Goal: Task Accomplishment & Management: Use online tool/utility

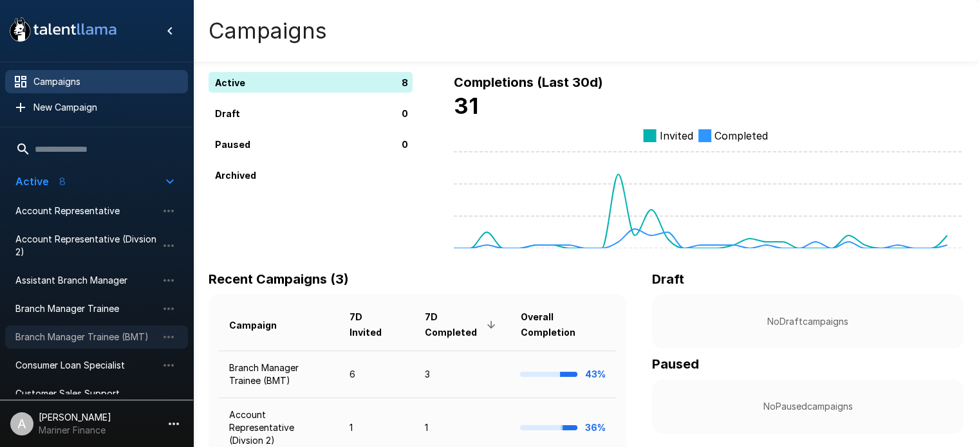
click at [102, 338] on span "Branch Manager Trainee (BMT)" at bounding box center [86, 337] width 142 height 13
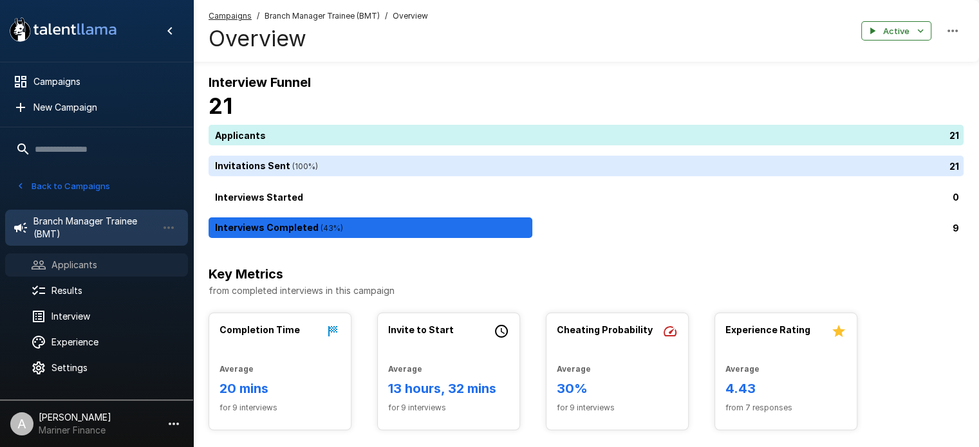
click at [67, 259] on span "Applicants" at bounding box center [114, 265] width 126 height 13
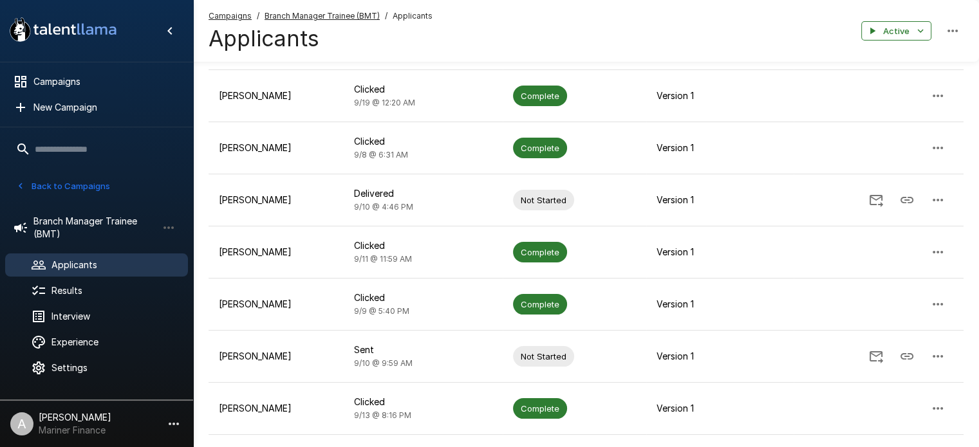
scroll to position [295, 0]
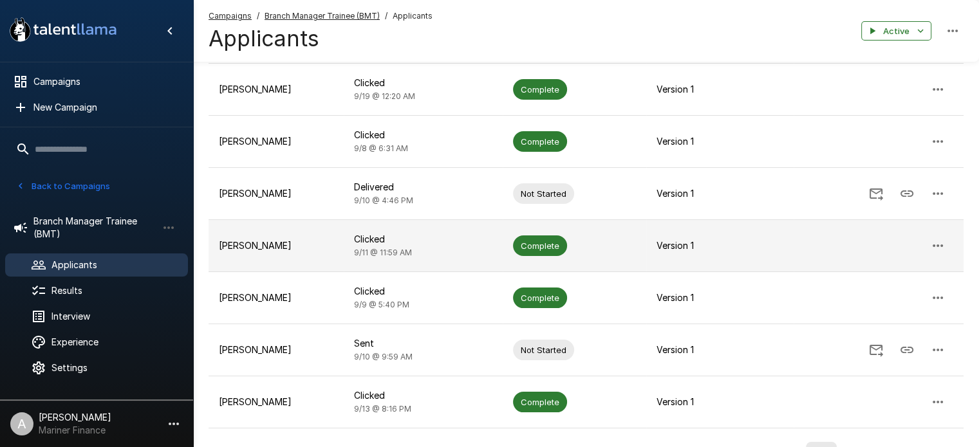
click at [331, 232] on td "Harley Fernandez" at bounding box center [275, 246] width 135 height 52
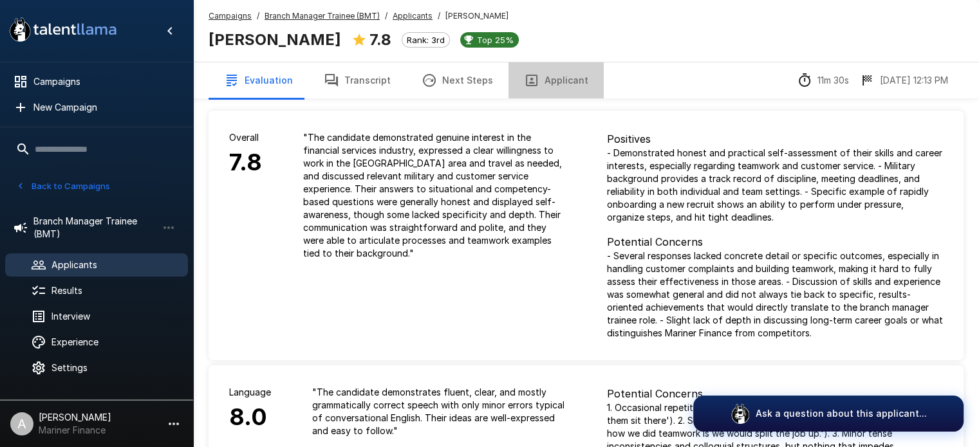
click at [571, 78] on button "Applicant" at bounding box center [555, 80] width 95 height 36
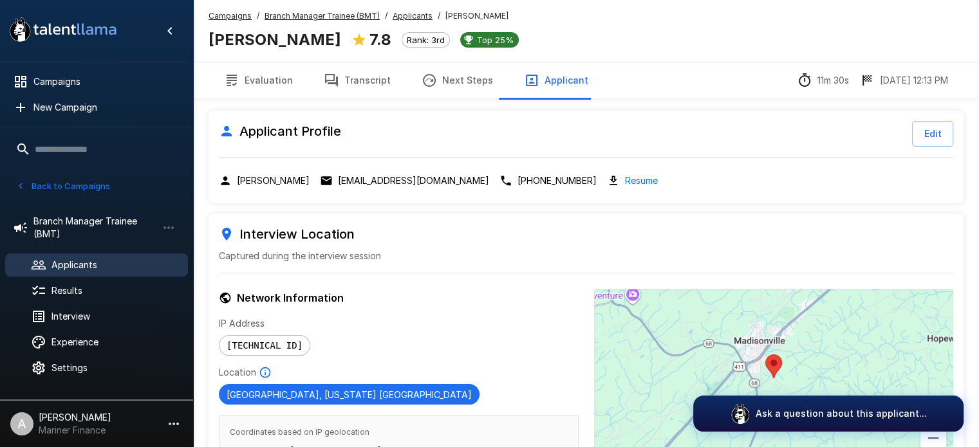
click at [365, 83] on button "Transcript" at bounding box center [357, 80] width 98 height 36
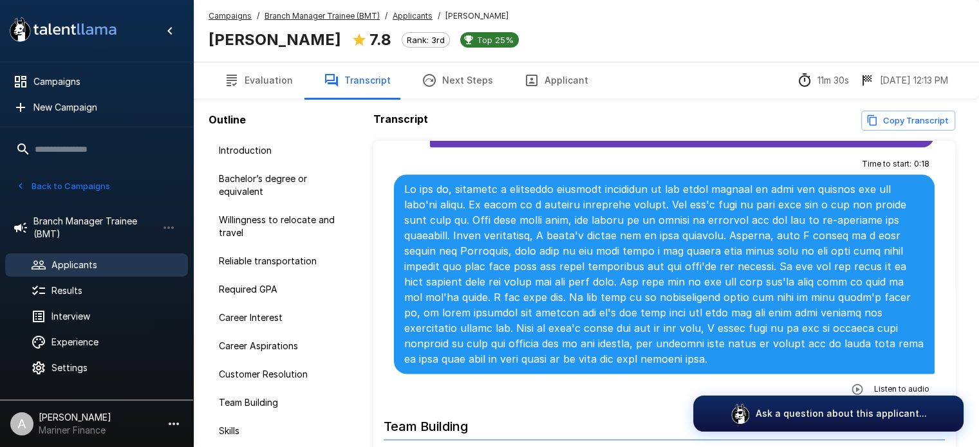
scroll to position [1826, 0]
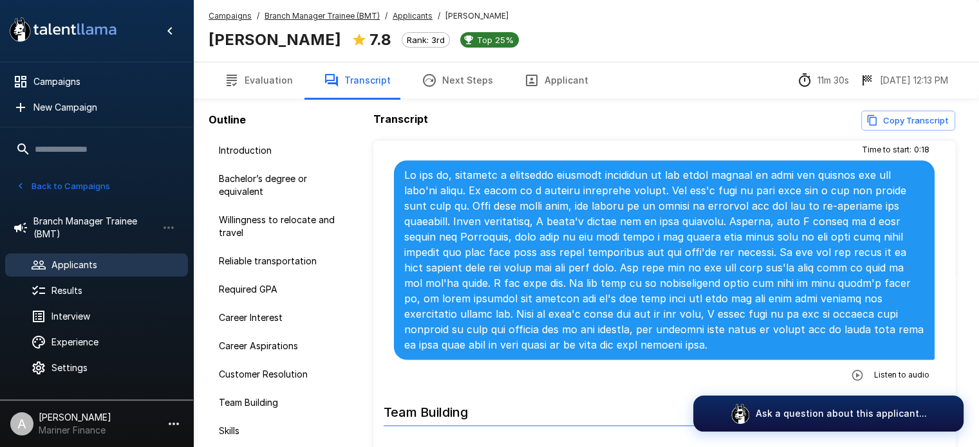
click at [852, 370] on icon "button" at bounding box center [857, 374] width 11 height 11
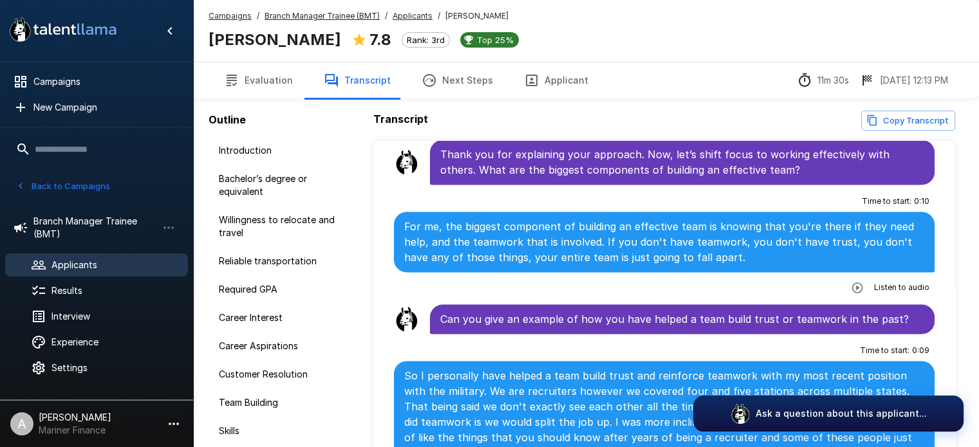
scroll to position [2146, 0]
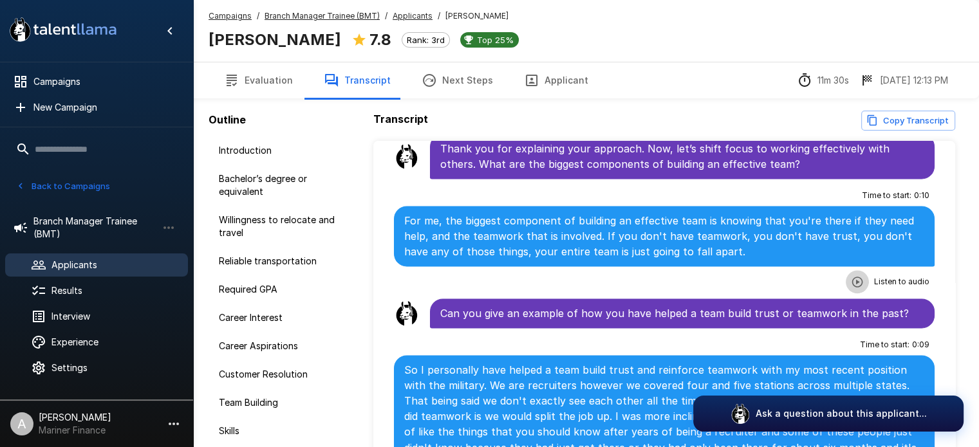
click at [850, 275] on icon "button" at bounding box center [856, 281] width 13 height 13
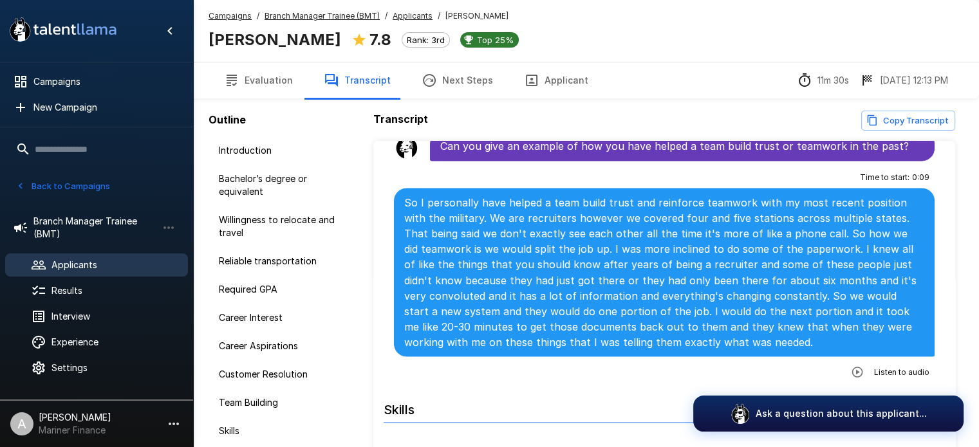
scroll to position [2332, 0]
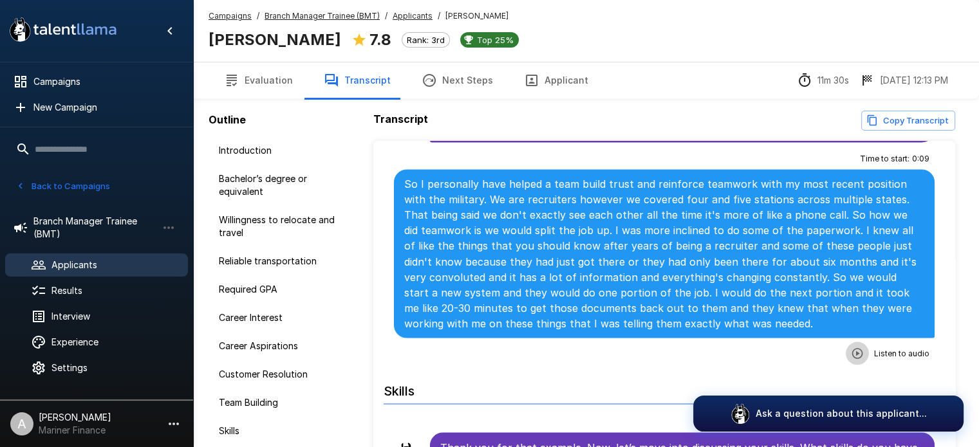
click at [850, 347] on icon "button" at bounding box center [856, 353] width 13 height 13
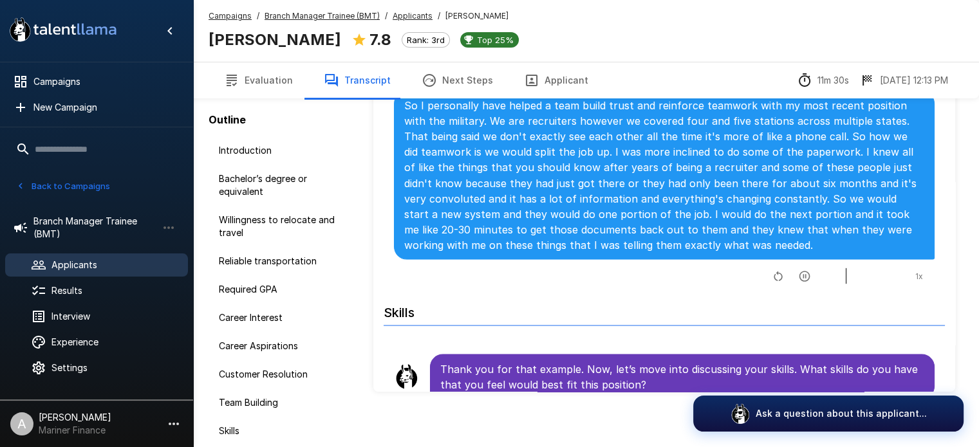
scroll to position [85, 0]
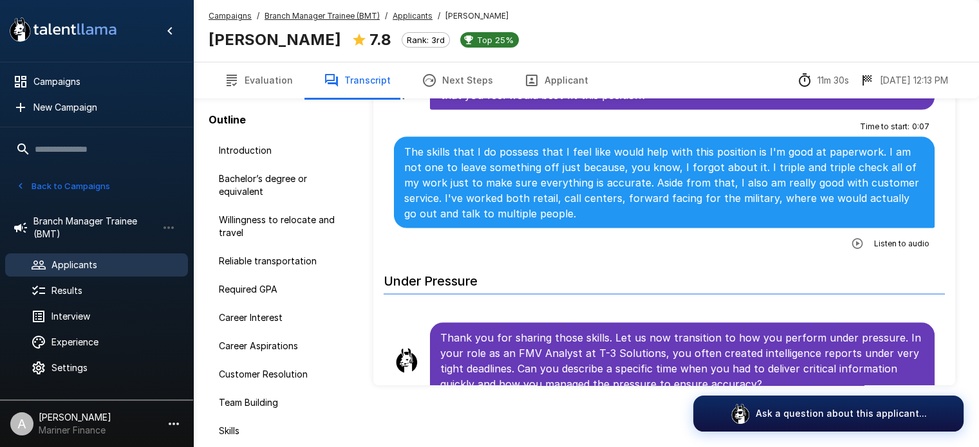
scroll to position [2615, 0]
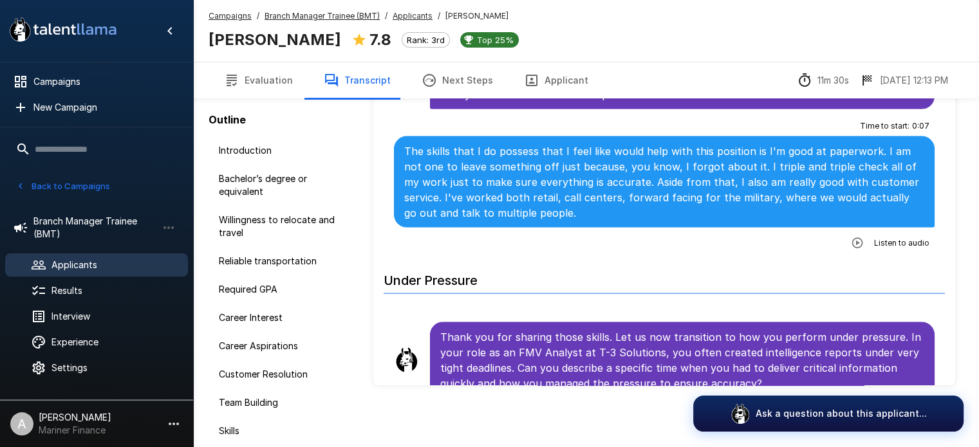
click at [852, 237] on icon "button" at bounding box center [857, 242] width 11 height 11
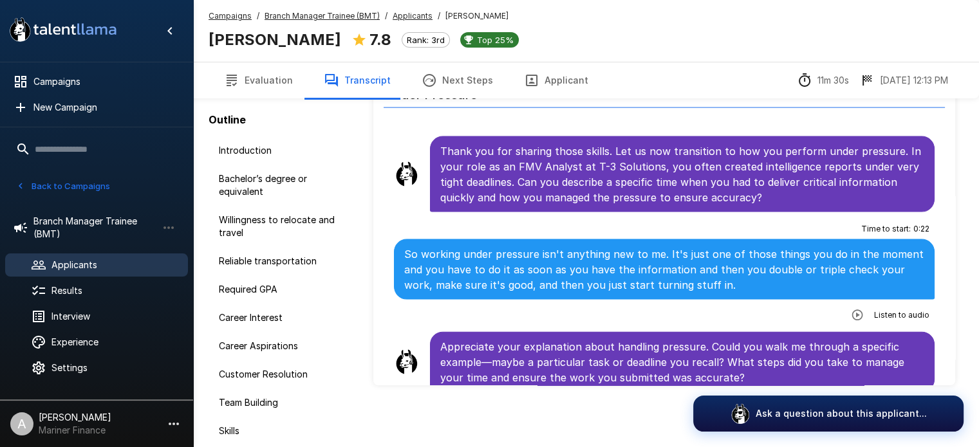
scroll to position [2831, 0]
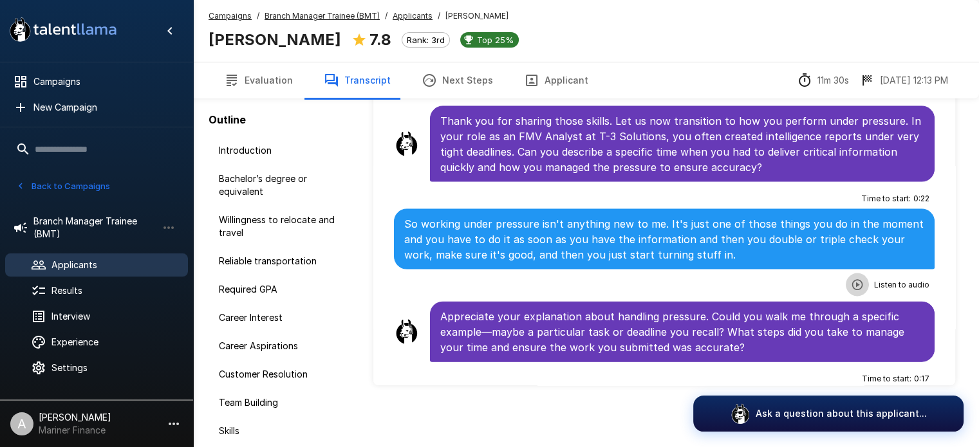
click at [850, 279] on icon "button" at bounding box center [856, 285] width 13 height 13
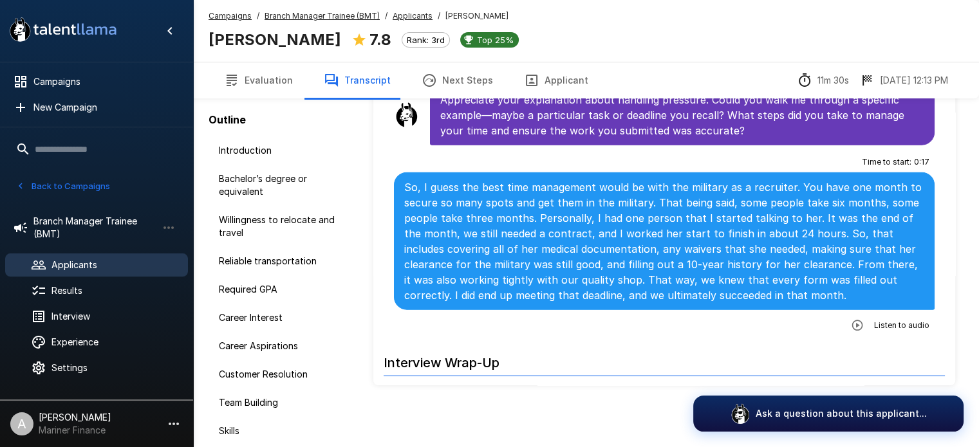
scroll to position [0, 0]
